Goal: Task Accomplishment & Management: Manage account settings

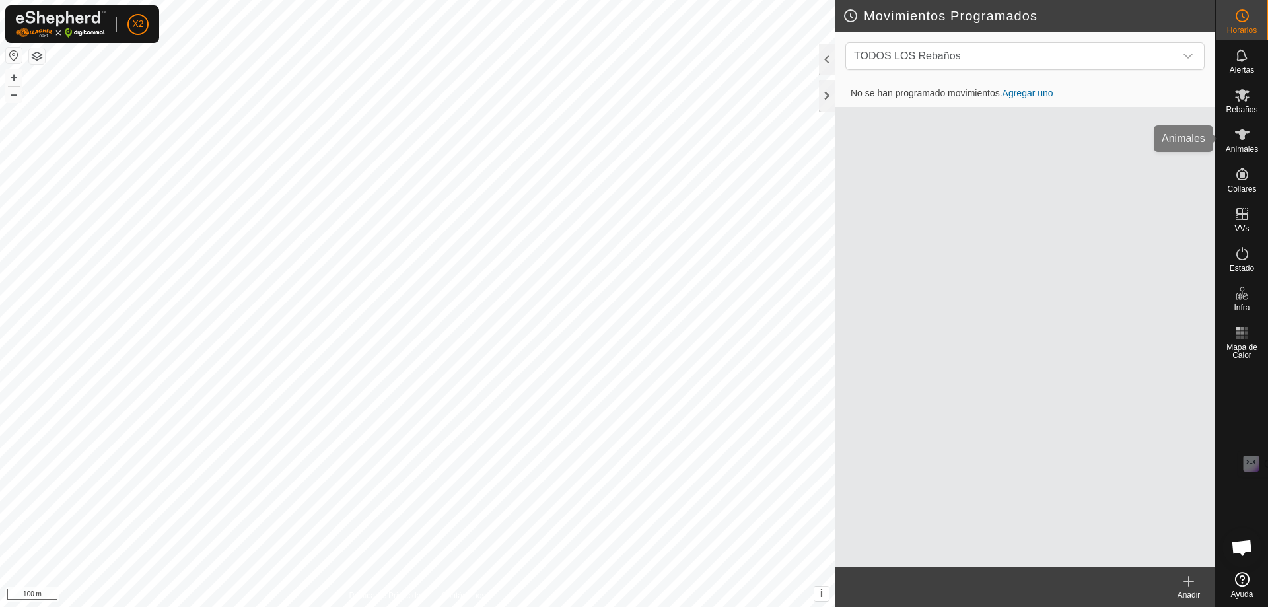
click at [1250, 139] on es-animals-svg-icon at bounding box center [1242, 134] width 24 height 21
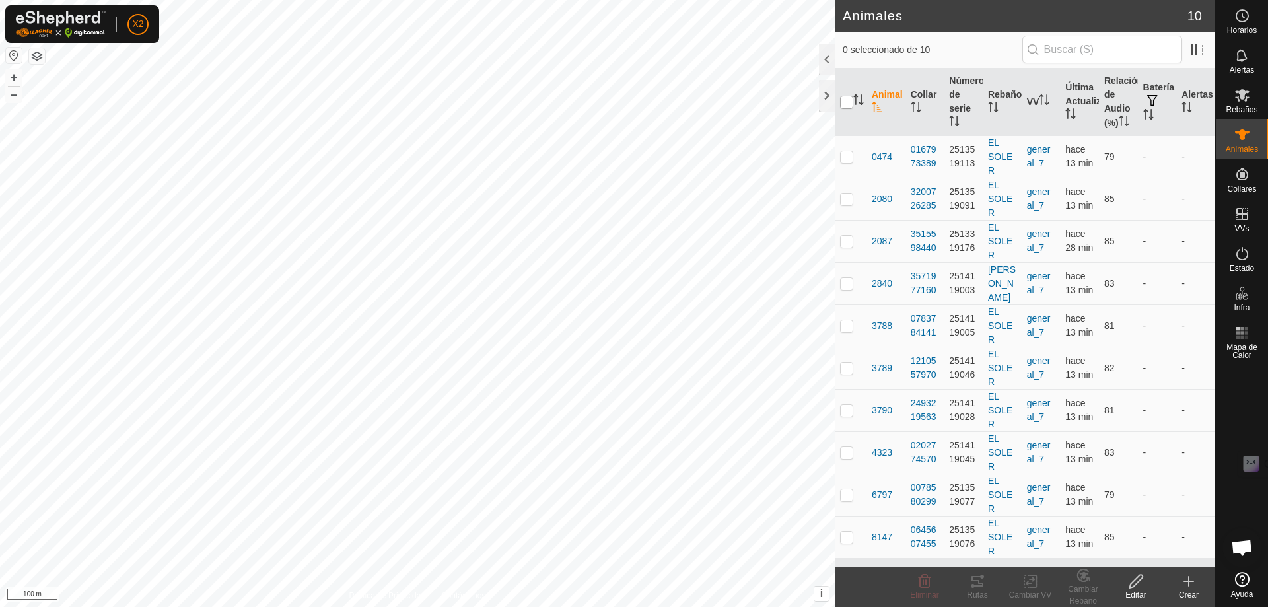
drag, startPoint x: 851, startPoint y: 114, endPoint x: 872, endPoint y: 125, distance: 24.2
click at [849, 109] on input "checkbox" at bounding box center [846, 102] width 13 height 13
checkbox input "true"
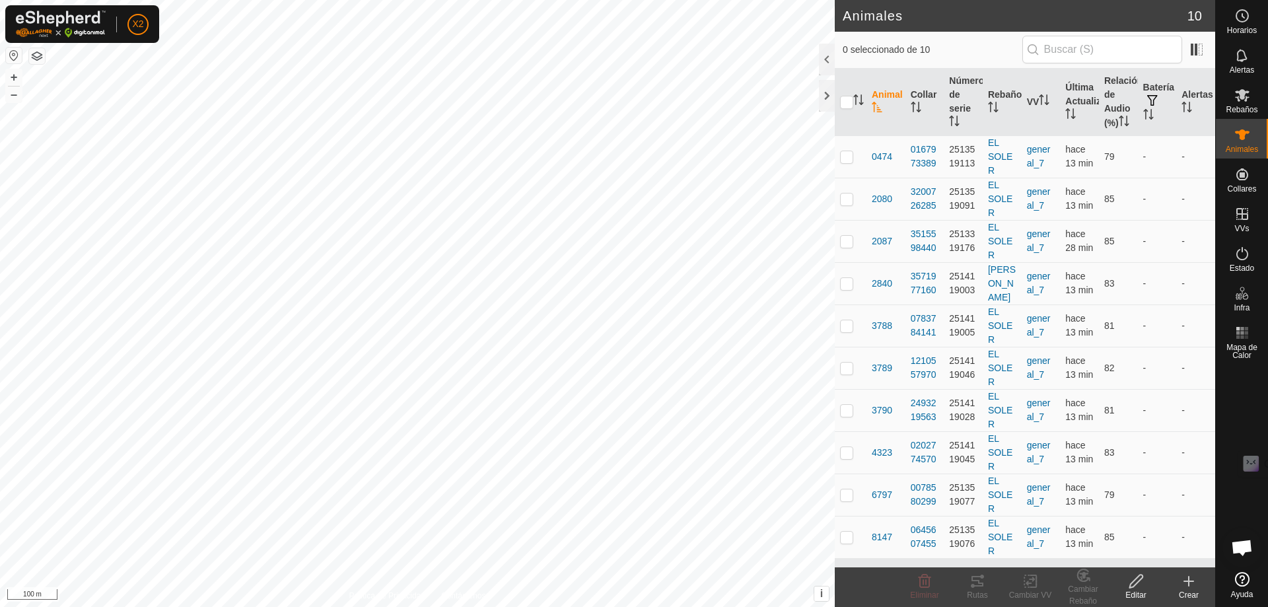
checkbox input "true"
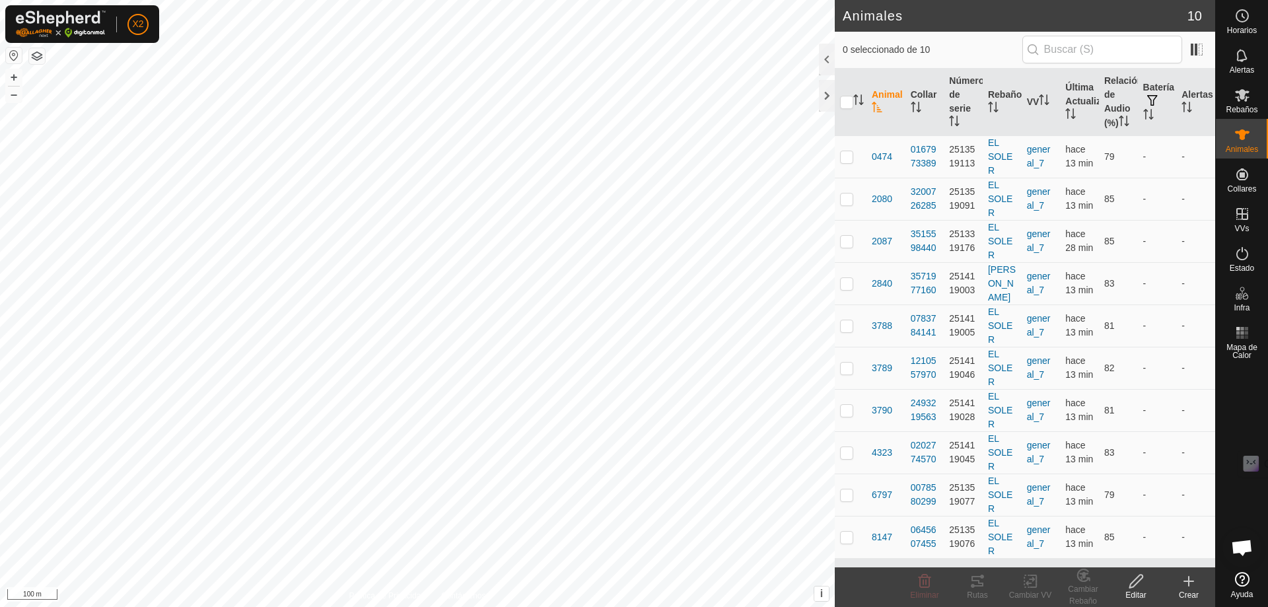
checkbox input "true"
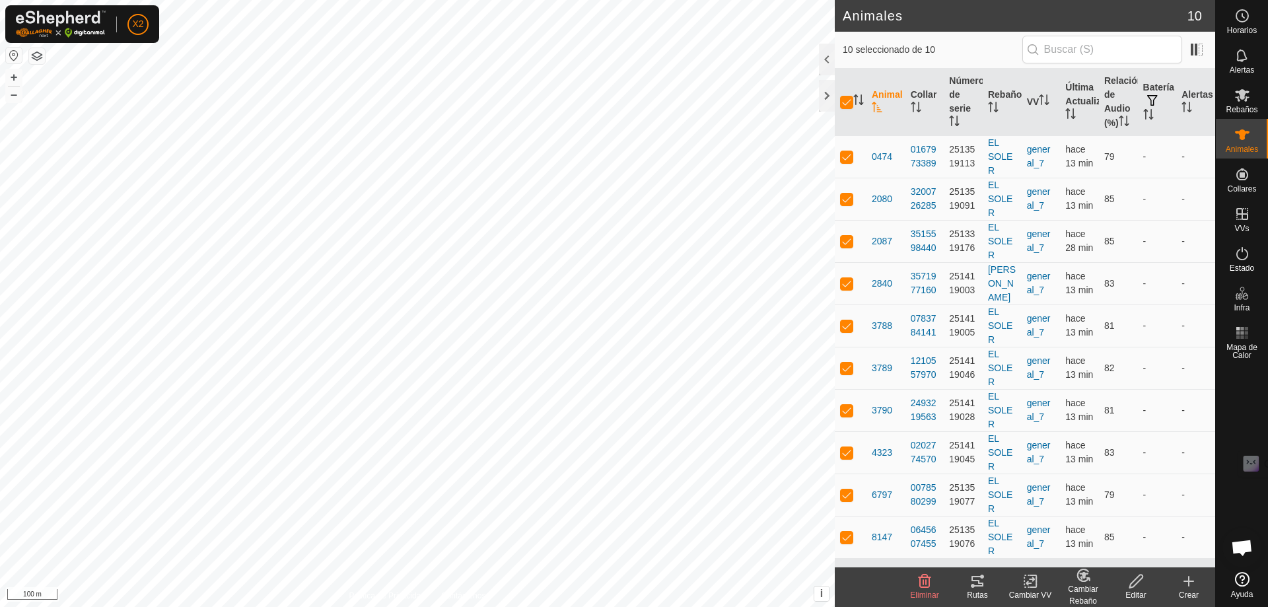
click at [981, 588] on icon at bounding box center [977, 581] width 16 height 16
